Goal: Register for event/course

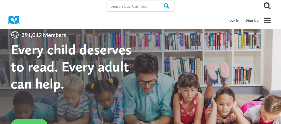
click at [0, 0] on link "Log In" at bounding box center [0, 0] width 0 height 0
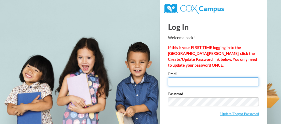
click at [215, 80] on input "Email" at bounding box center [213, 81] width 91 height 9
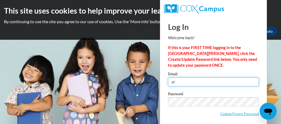
type input "genesisriojas12345@icloud.com"
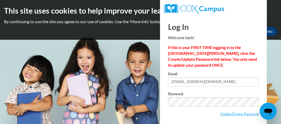
scroll to position [21, 0]
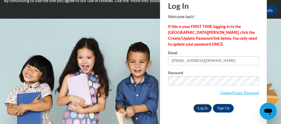
click at [204, 109] on input "Log In" at bounding box center [202, 108] width 19 height 9
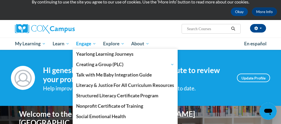
scroll to position [27, 0]
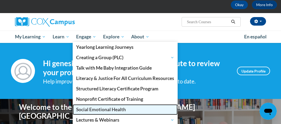
click at [99, 107] on span "Social Emotional Health" at bounding box center [101, 110] width 50 height 6
click at [112, 111] on span "Social Emotional Health" at bounding box center [101, 110] width 50 height 6
click at [107, 108] on span "Social Emotional Health" at bounding box center [101, 110] width 50 height 6
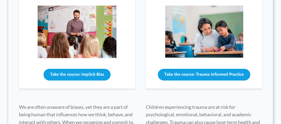
scroll to position [253, 0]
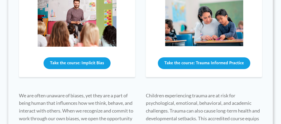
click at [0, 0] on span "Explore Expand" at bounding box center [0, 0] width 0 height 0
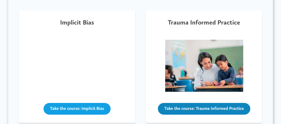
scroll to position [240, 0]
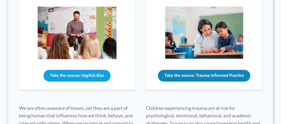
click at [207, 82] on button "Take the course: Trauma Informed Practice" at bounding box center [204, 76] width 92 height 12
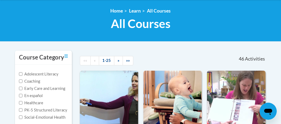
scroll to position [107, 0]
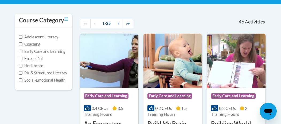
click at [42, 80] on label "Social-Emotional Health" at bounding box center [42, 80] width 46 height 6
click at [22, 80] on input "Social-Emotional Health" at bounding box center [20, 80] width 3 height 3
checkbox input "true"
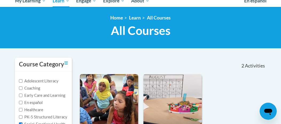
scroll to position [0, 0]
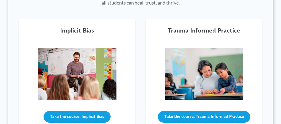
scroll to position [214, 0]
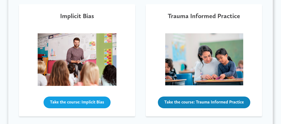
click at [210, 108] on button "Take the course: Trauma Informed Practice" at bounding box center [204, 103] width 92 height 12
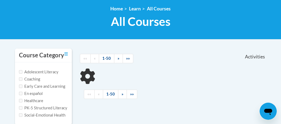
scroll to position [80, 0]
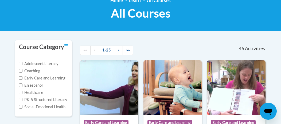
click at [41, 108] on label "Social-Emotional Health" at bounding box center [42, 107] width 46 height 6
click at [22, 108] on input "Social-Emotional Health" at bounding box center [20, 106] width 3 height 3
checkbox input "true"
